Goal: Task Accomplishment & Management: Complete application form

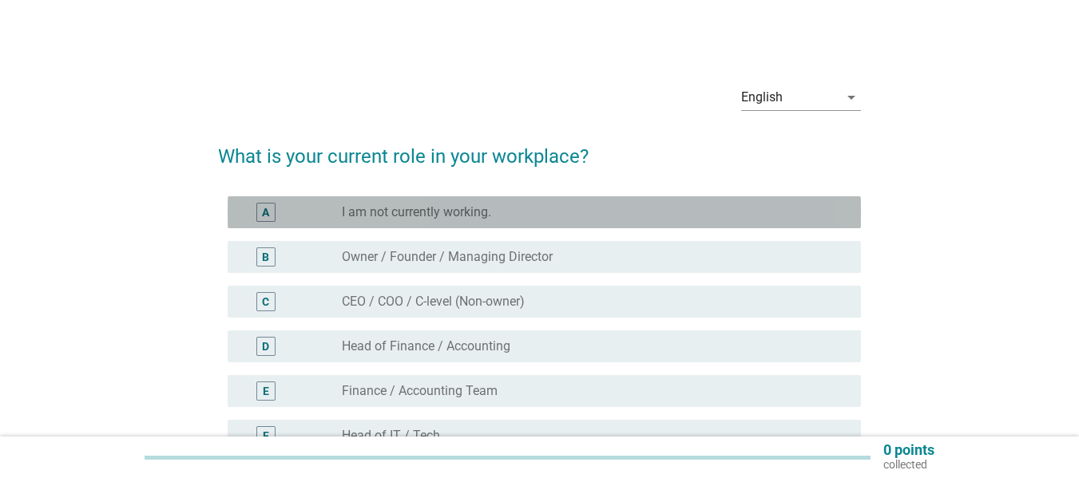
click at [438, 212] on label "I am not currently working." at bounding box center [416, 212] width 149 height 16
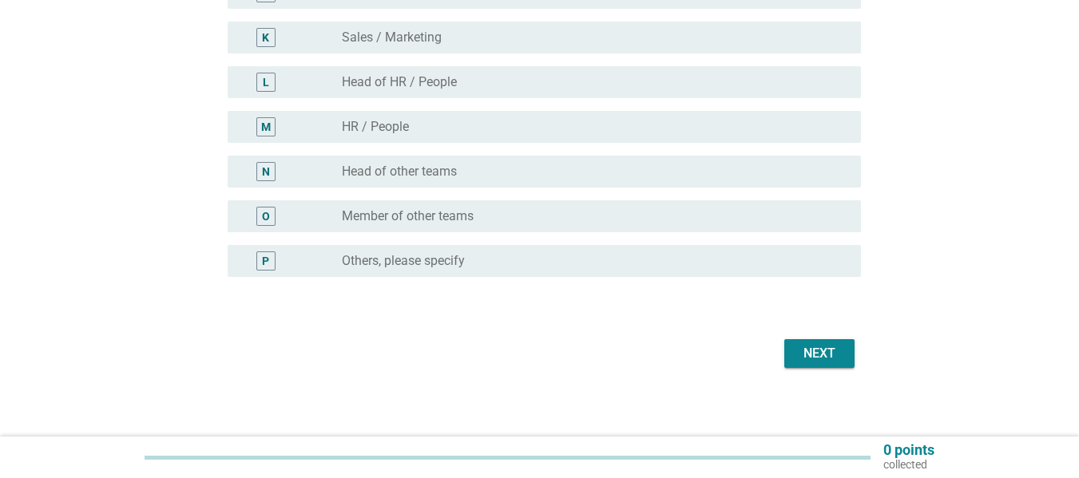
scroll to position [630, 0]
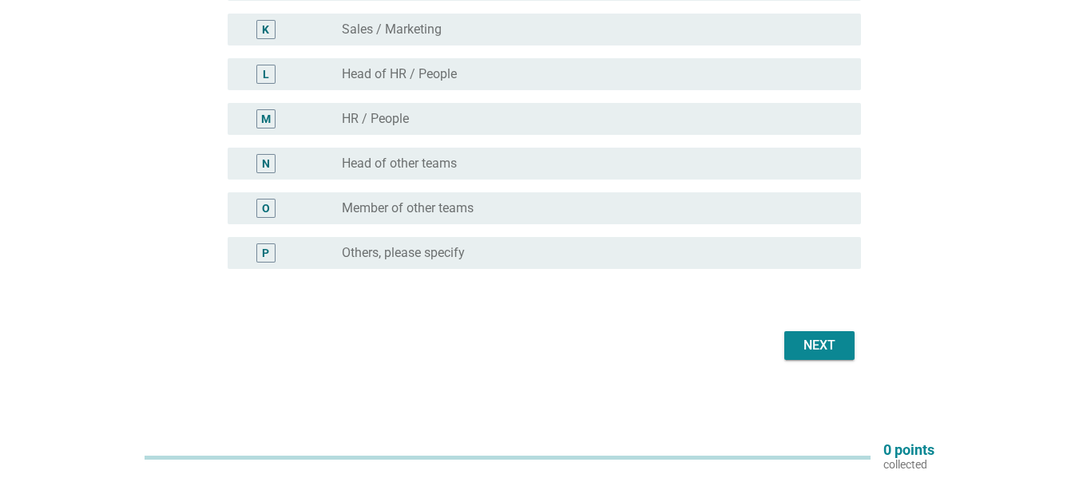
click at [841, 348] on div "Next" at bounding box center [819, 345] width 45 height 19
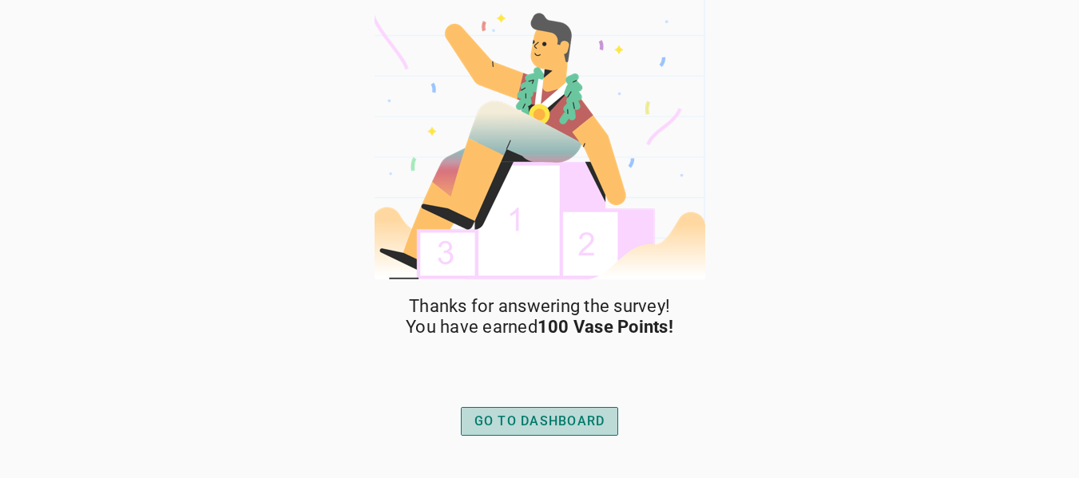
click at [557, 416] on div "GO TO DASHBOARD" at bounding box center [539, 421] width 131 height 19
click at [551, 427] on div "GO TO DASHBOARD" at bounding box center [539, 421] width 131 height 19
